Goal: Go to known website: Access a specific website the user already knows

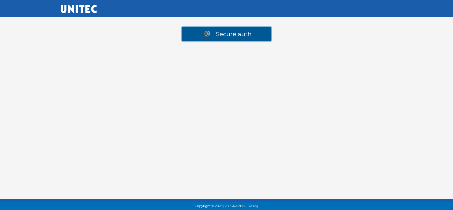
click at [226, 35] on link "Secure auth" at bounding box center [227, 34] width 90 height 14
click at [226, 34] on link "Secure auth" at bounding box center [227, 34] width 90 height 14
